Goal: Find specific page/section: Find specific page/section

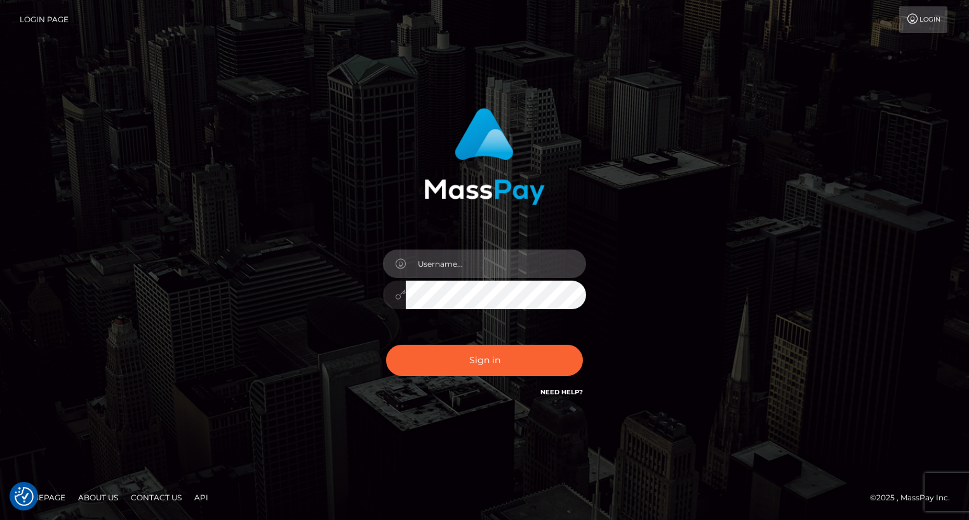
click at [474, 265] on input "text" at bounding box center [496, 264] width 180 height 29
type input "oli.fanvue"
click at [521, 263] on input "text" at bounding box center [496, 264] width 180 height 29
type input "oli.fanvue"
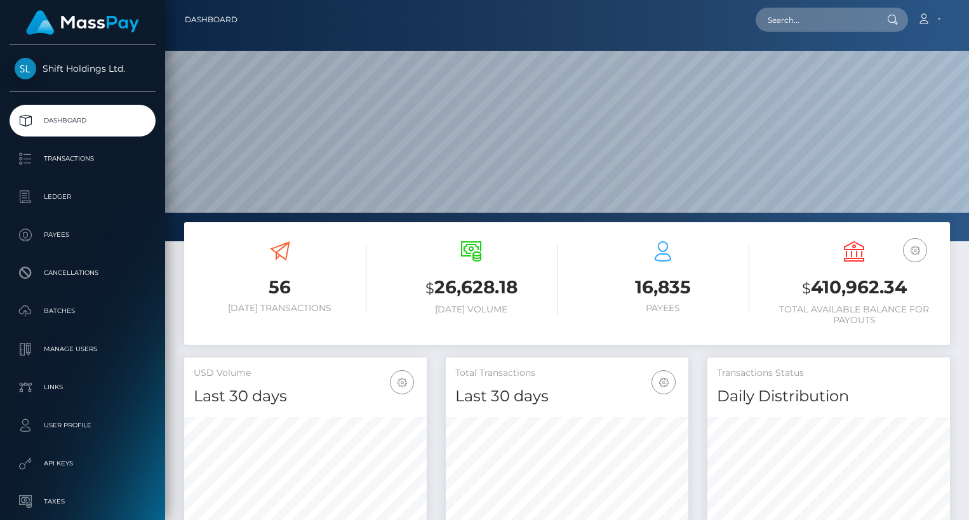
scroll to position [225, 243]
click at [793, 22] on input "text" at bounding box center [815, 20] width 119 height 24
paste input "davidspeeeed@gmail.com"
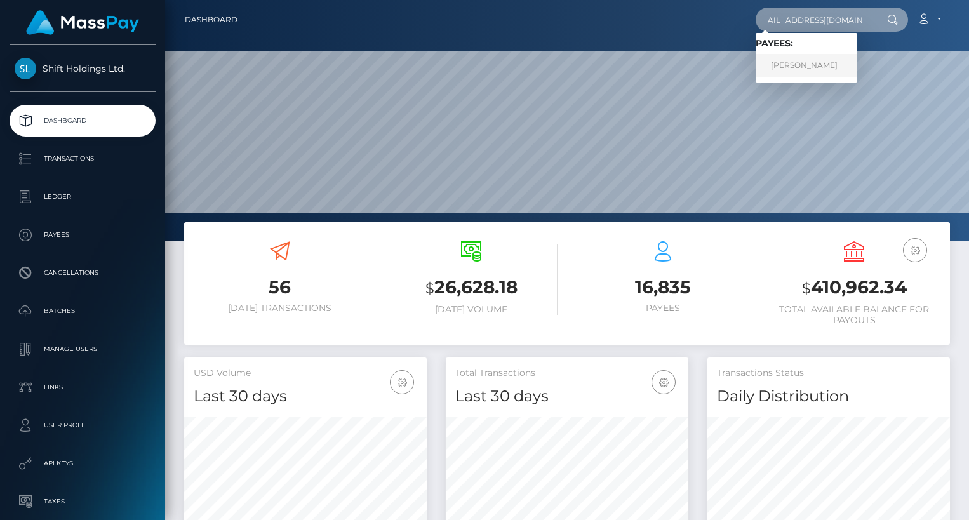
type input "[EMAIL_ADDRESS][DOMAIN_NAME]"
click at [833, 65] on link "DAVID ALEXANDER WEIL" at bounding box center [807, 66] width 102 height 24
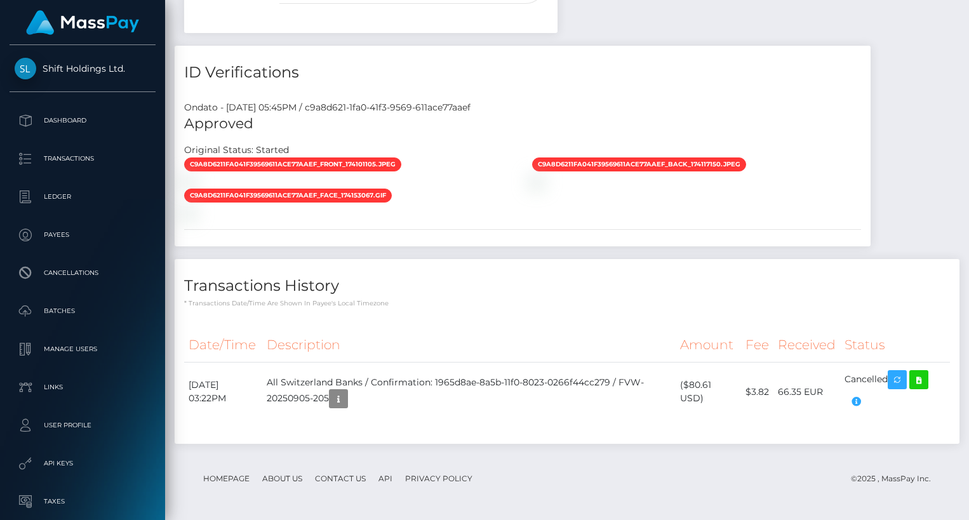
scroll to position [152, 243]
